Goal: Information Seeking & Learning: Learn about a topic

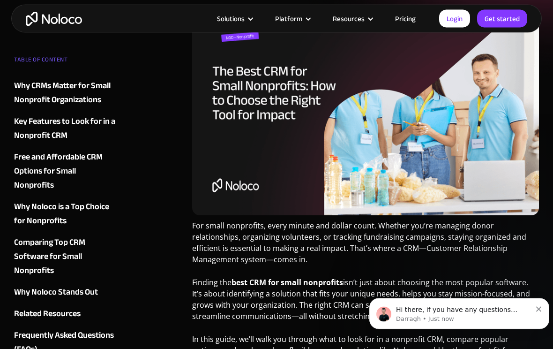
scroll to position [241, 0]
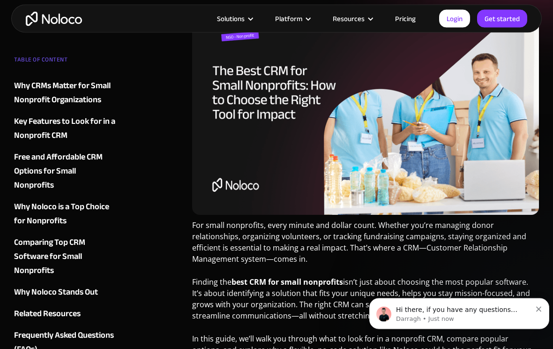
click at [481, 310] on span "Hi there, if you have any questions about our pricing, just let us know! [GEOGR…" at bounding box center [456, 318] width 121 height 26
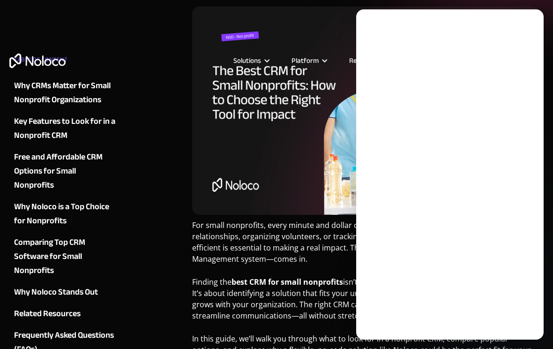
scroll to position [0, 0]
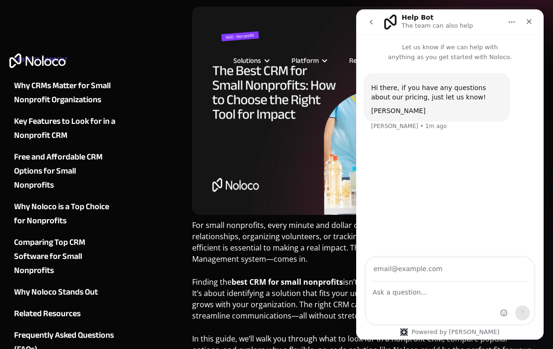
click at [440, 270] on input "Your email" at bounding box center [450, 269] width 157 height 24
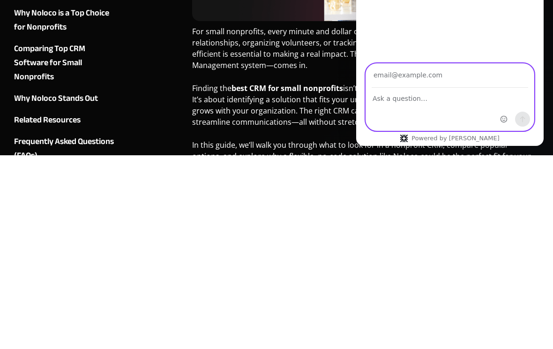
type input "steve@LIFTcollab.org"
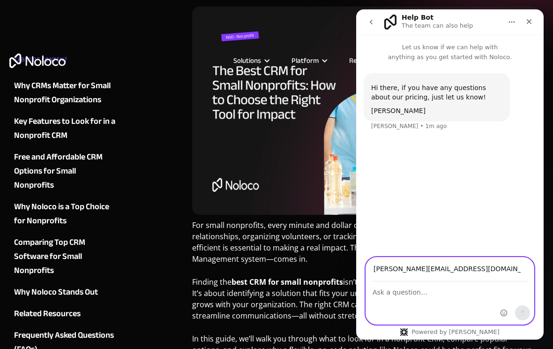
click at [419, 296] on textarea "Ask a question…" at bounding box center [450, 290] width 168 height 16
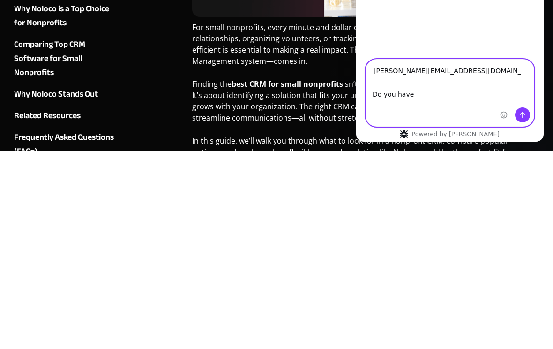
type textarea "Do you have"
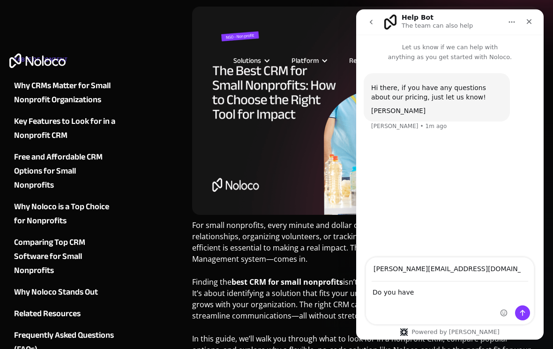
click at [493, 21] on div "Close" at bounding box center [529, 21] width 17 height 17
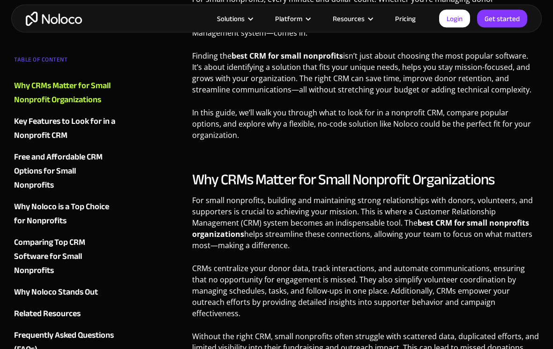
scroll to position [470, 0]
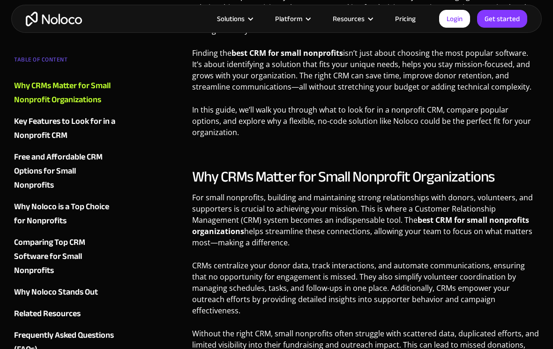
click at [59, 127] on div "Key Features to Look for in a Nonprofit CRM" at bounding box center [65, 128] width 102 height 28
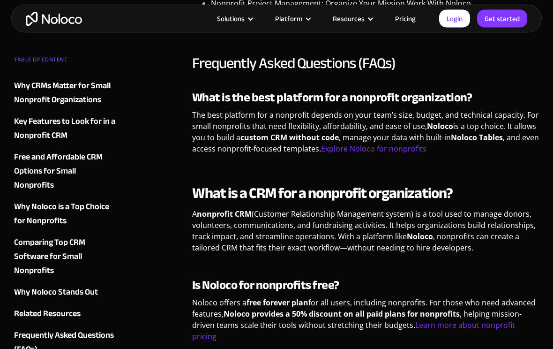
scroll to position [3595, 0]
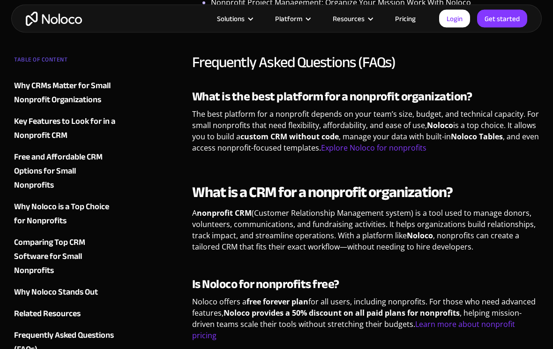
click at [493, 319] on link "Learn more about nonprofit pricing" at bounding box center [353, 330] width 323 height 22
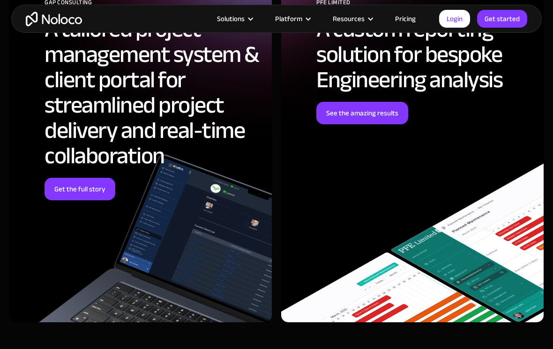
scroll to position [3945, 0]
